Goal: Transaction & Acquisition: Obtain resource

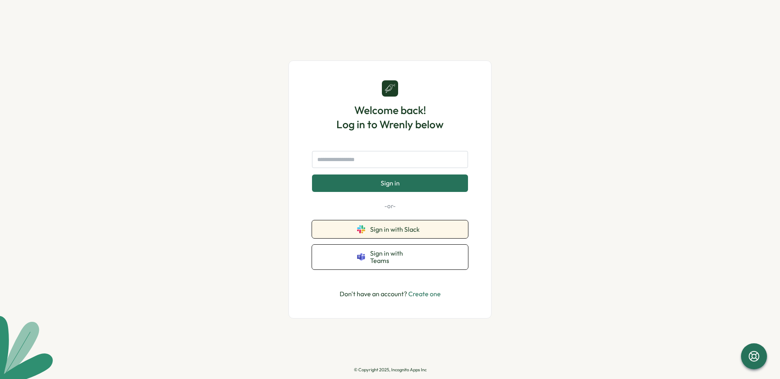
click at [406, 233] on span "Sign in with Slack" at bounding box center [396, 229] width 53 height 7
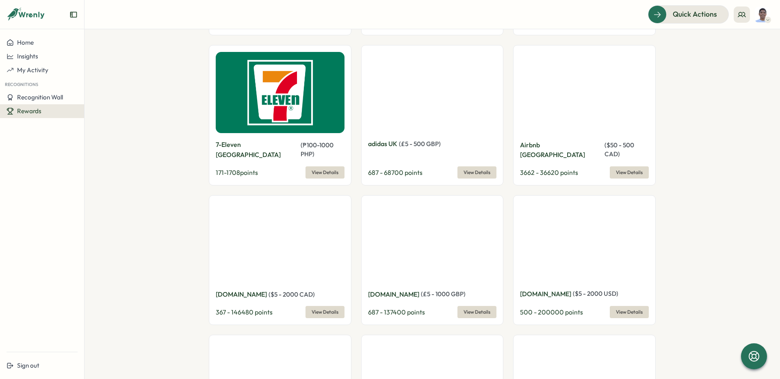
scroll to position [705, 0]
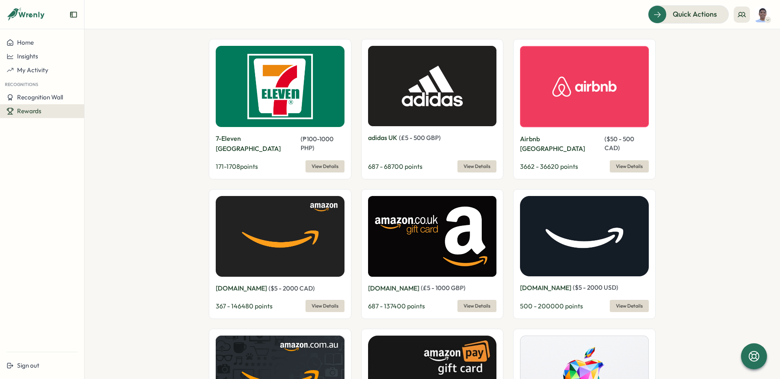
click at [316, 301] on span "View Details" at bounding box center [324, 306] width 27 height 11
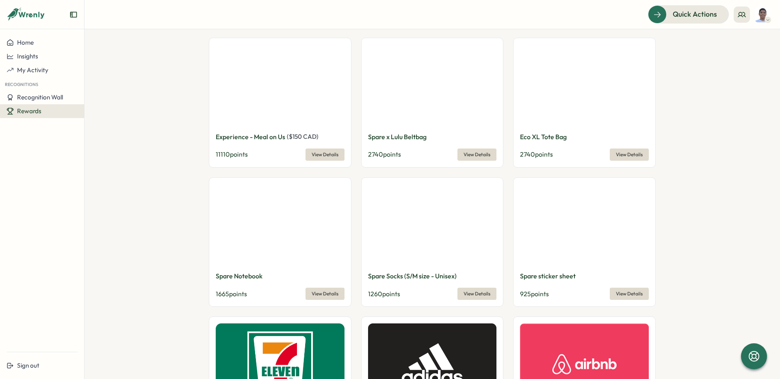
scroll to position [426, 0]
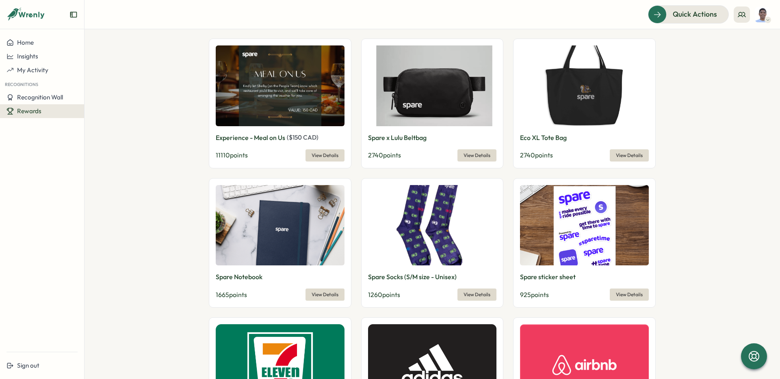
click at [320, 157] on span "View Details" at bounding box center [324, 155] width 27 height 11
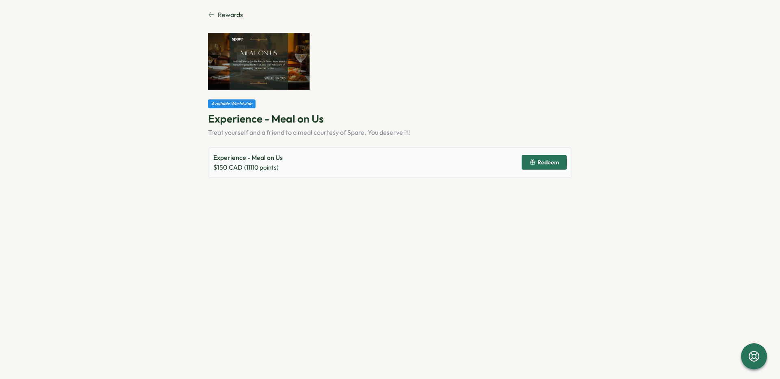
click at [534, 163] on icon "button" at bounding box center [532, 162] width 6 height 6
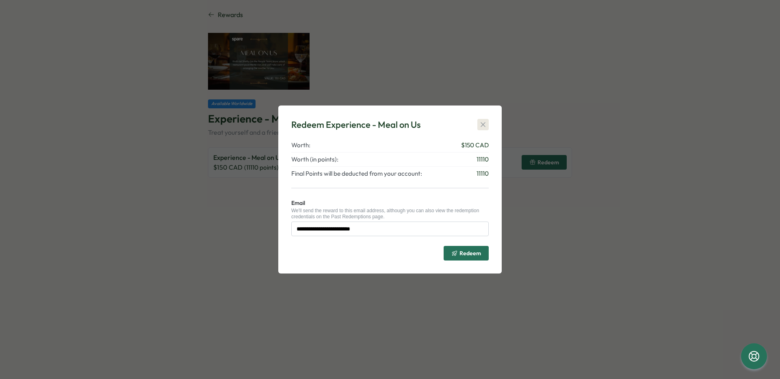
click at [486, 122] on icon "button" at bounding box center [483, 125] width 8 height 8
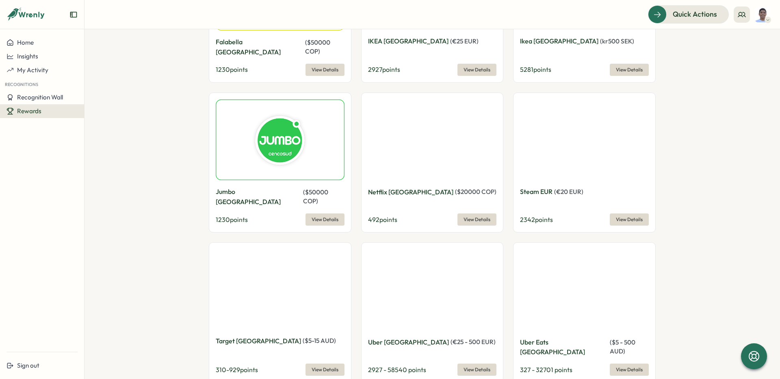
scroll to position [3158, 0]
